Goal: Information Seeking & Learning: Learn about a topic

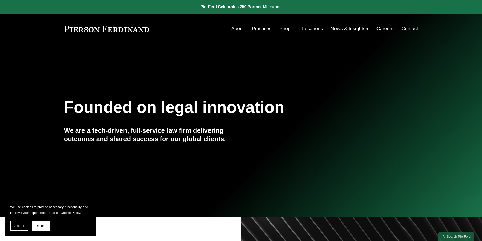
click at [285, 30] on link "People" at bounding box center [286, 29] width 15 height 10
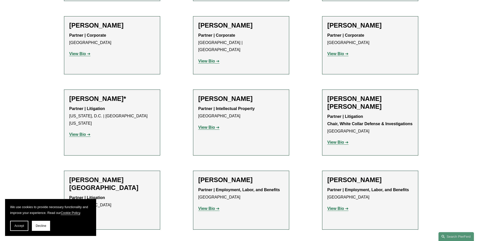
scroll to position [2985, 0]
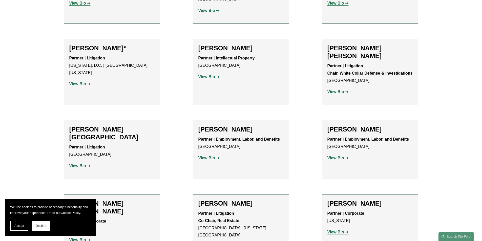
click at [344, 230] on link "View Bio" at bounding box center [337, 232] width 21 height 4
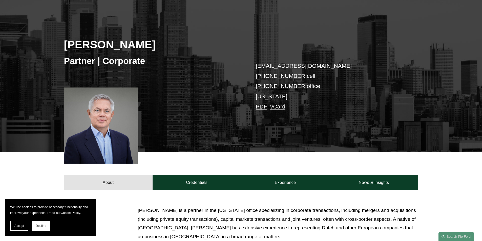
scroll to position [126, 0]
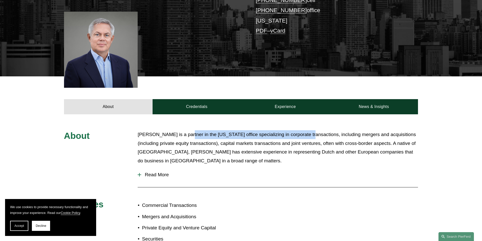
drag, startPoint x: 258, startPoint y: 134, endPoint x: 305, endPoint y: 133, distance: 46.6
click at [305, 133] on p "Jan Joosten is a partner in the New York office specializing in corporate trans…" at bounding box center [278, 147] width 280 height 35
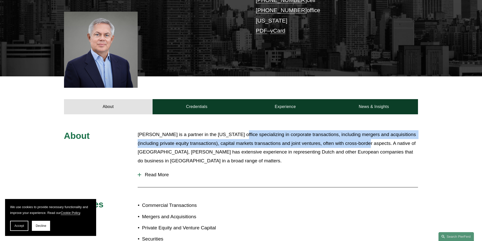
drag, startPoint x: 234, startPoint y: 134, endPoint x: 356, endPoint y: 143, distance: 122.2
click at [356, 143] on p "Jan Joosten is a partner in the New York office specializing in corporate trans…" at bounding box center [278, 147] width 280 height 35
drag, startPoint x: 329, startPoint y: 134, endPoint x: 376, endPoint y: 141, distance: 47.7
click at [376, 141] on p "Jan Joosten is a partner in the New York office specializing in corporate trans…" at bounding box center [278, 147] width 280 height 35
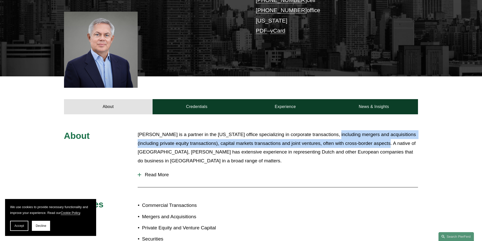
click at [376, 141] on p "Jan Joosten is a partner in the New York office specializing in corporate trans…" at bounding box center [278, 147] width 280 height 35
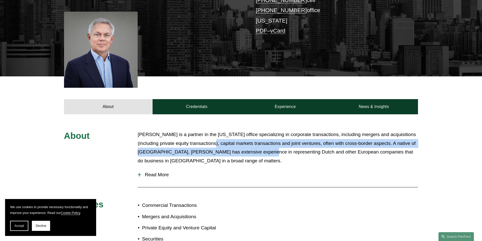
drag, startPoint x: 201, startPoint y: 144, endPoint x: 280, endPoint y: 148, distance: 79.5
click at [272, 148] on p "Jan Joosten is a partner in the New York office specializing in corporate trans…" at bounding box center [278, 147] width 280 height 35
click at [280, 148] on p "Jan Joosten is a partner in the New York office specializing in corporate trans…" at bounding box center [278, 147] width 280 height 35
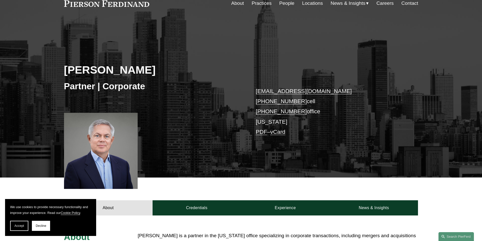
scroll to position [0, 0]
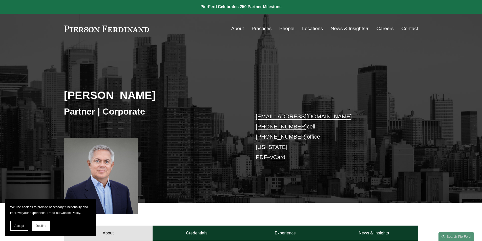
click at [318, 27] on link "Locations" at bounding box center [312, 29] width 21 height 10
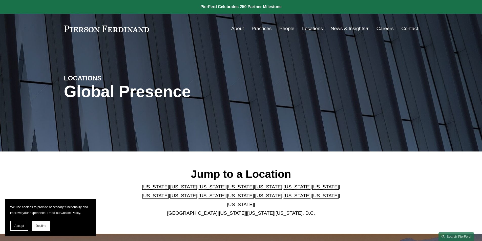
click at [232, 32] on link "About" at bounding box center [237, 29] width 13 height 10
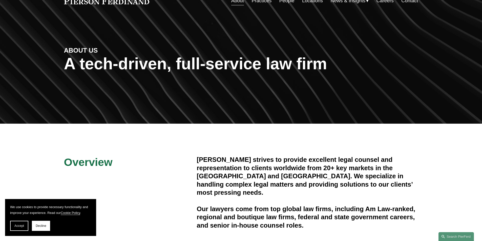
scroll to position [78, 0]
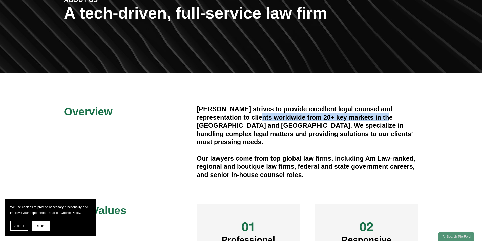
drag, startPoint x: 329, startPoint y: 118, endPoint x: 377, endPoint y: 118, distance: 47.8
click at [377, 118] on h4 "[PERSON_NAME] strives to provide excellent legal counsel and representation to …" at bounding box center [307, 125] width 221 height 41
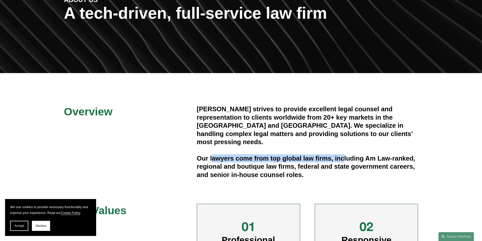
drag, startPoint x: 214, startPoint y: 151, endPoint x: 343, endPoint y: 153, distance: 129.5
click at [343, 154] on h4 "Our lawyers come from top global law firms, including Am Law-ranked, regional a…" at bounding box center [307, 166] width 221 height 25
drag, startPoint x: 324, startPoint y: 152, endPoint x: 360, endPoint y: 152, distance: 35.9
click at [360, 154] on h4 "Our lawyers come from top global law firms, including Am Law-ranked, regional a…" at bounding box center [307, 166] width 221 height 25
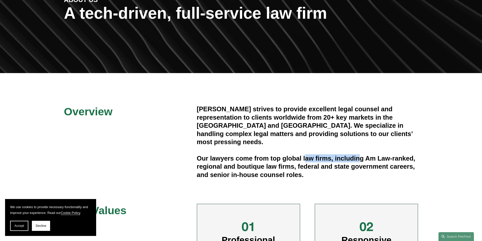
click at [360, 154] on h4 "Our lawyers come from top global law firms, including Am Law-ranked, regional a…" at bounding box center [307, 166] width 221 height 25
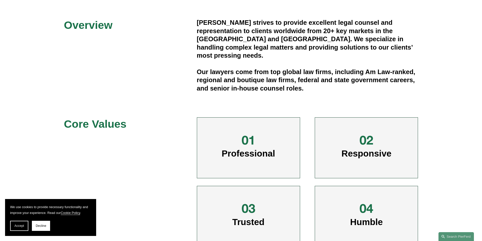
scroll to position [0, 0]
